Goal: Navigation & Orientation: Find specific page/section

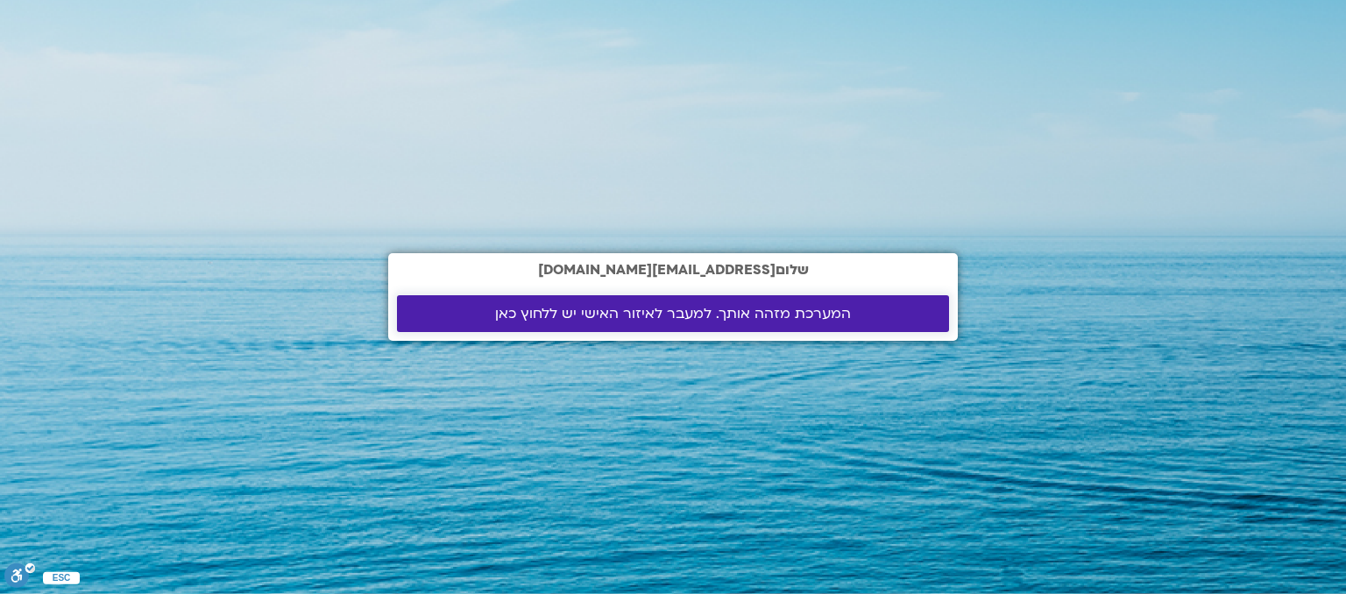
click at [796, 307] on span "המערכת מזהה אותך. למעבר לאיזור האישי יש ללחוץ כאן" at bounding box center [673, 314] width 356 height 16
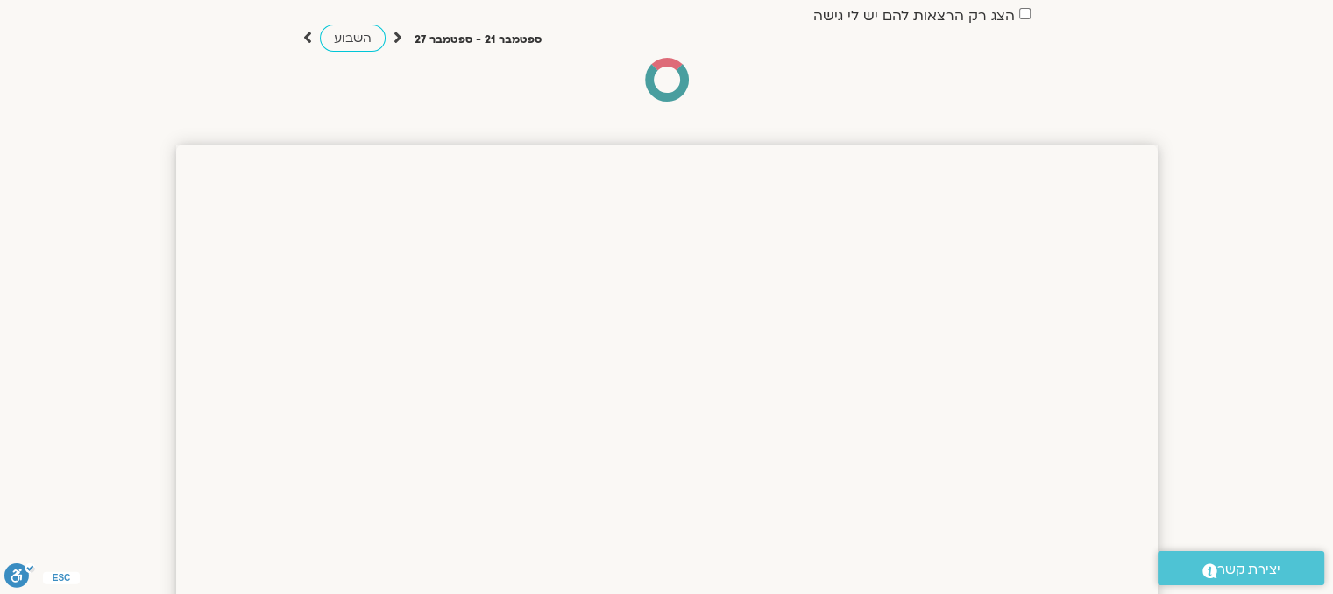
scroll to position [154, 0]
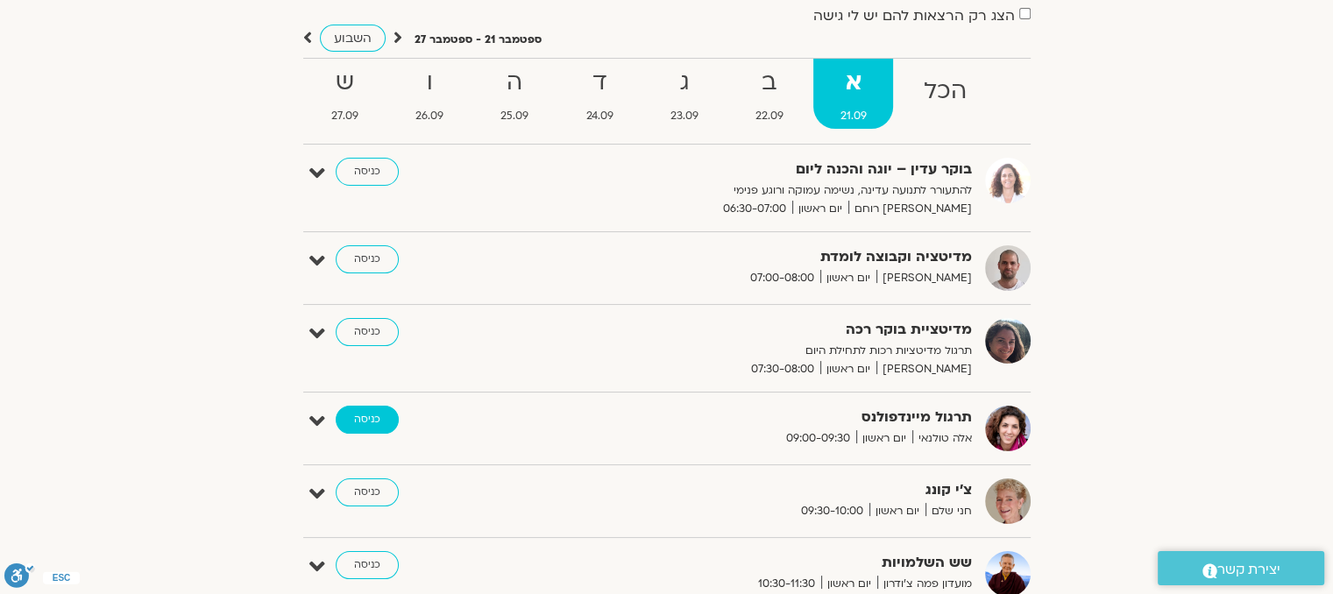
click at [360, 420] on link "כניסה" at bounding box center [367, 420] width 63 height 28
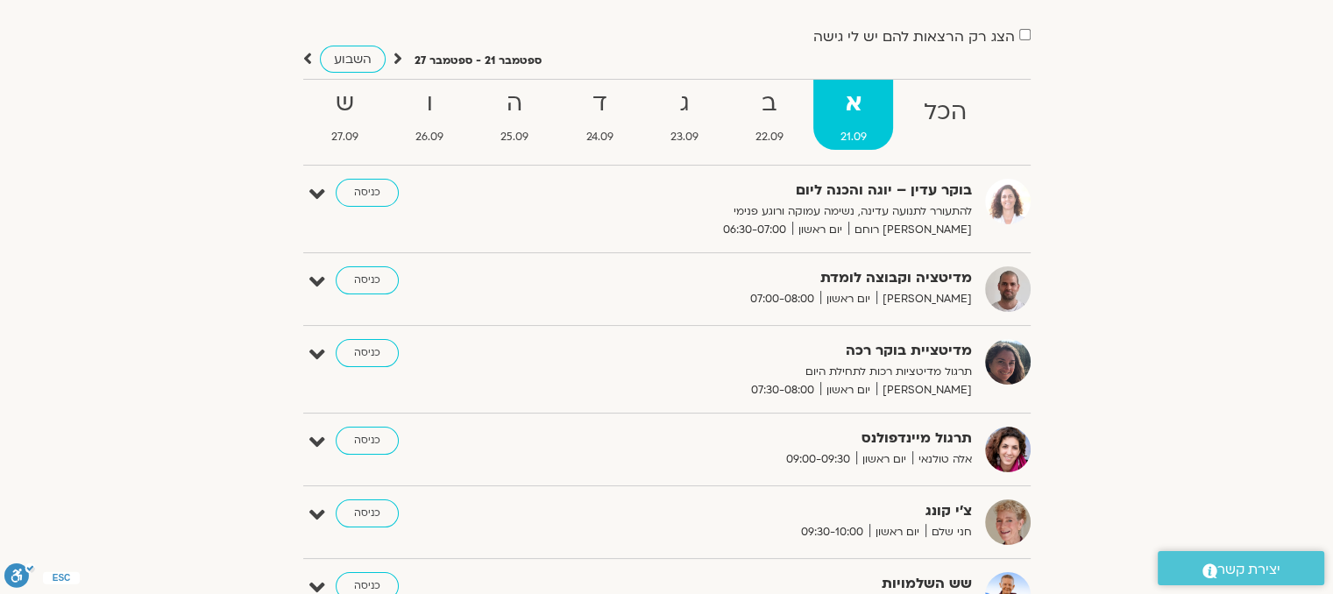
scroll to position [130, 0]
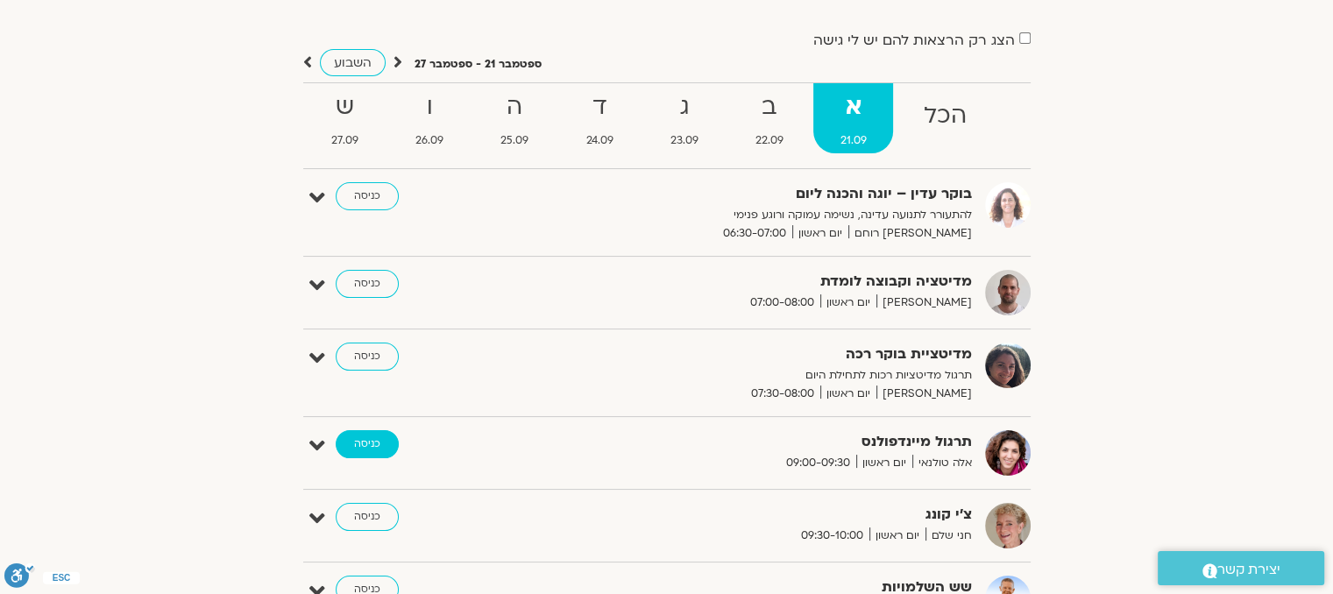
click at [373, 449] on link "כניסה" at bounding box center [367, 444] width 63 height 28
